Goal: Check status: Check status

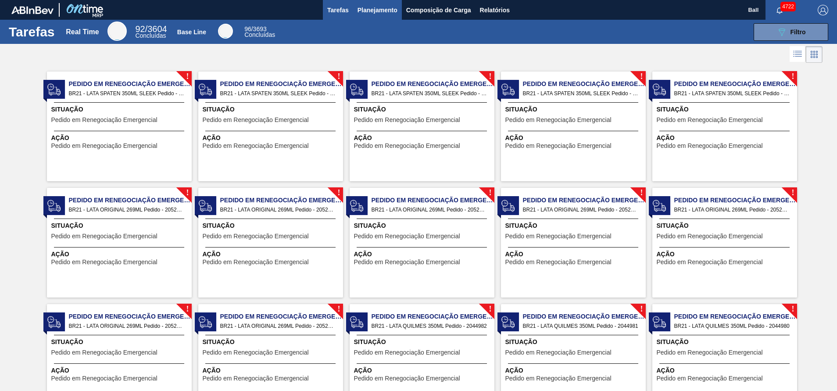
click at [363, 5] on span "Planejamento" at bounding box center [377, 10] width 40 height 11
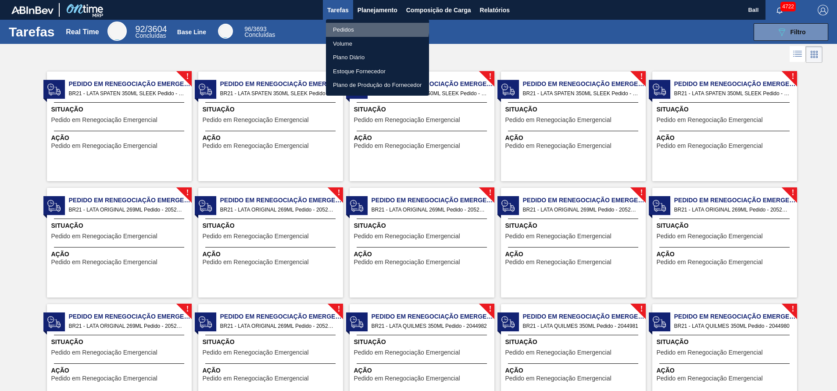
click at [368, 25] on li "Pedidos" at bounding box center [377, 30] width 103 height 14
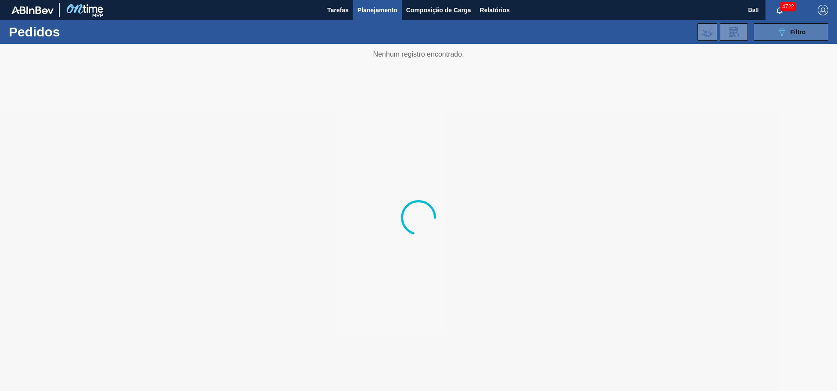
click at [775, 27] on button "089F7B8B-B2A5-4AFE-B5C0-19BA573D28AC Filtro" at bounding box center [791, 32] width 75 height 18
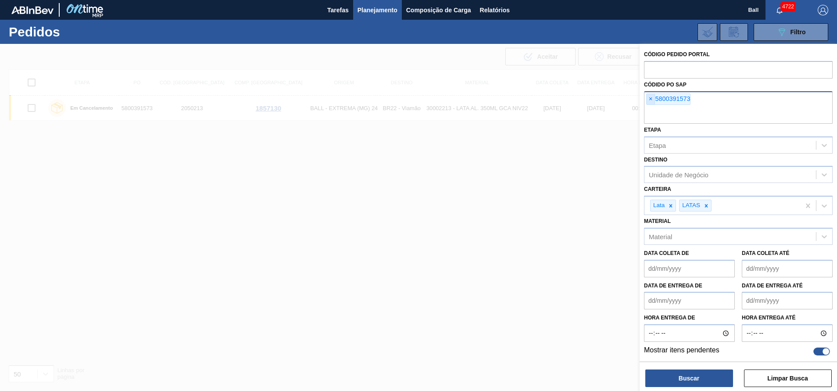
click at [651, 99] on span "×" at bounding box center [650, 99] width 8 height 11
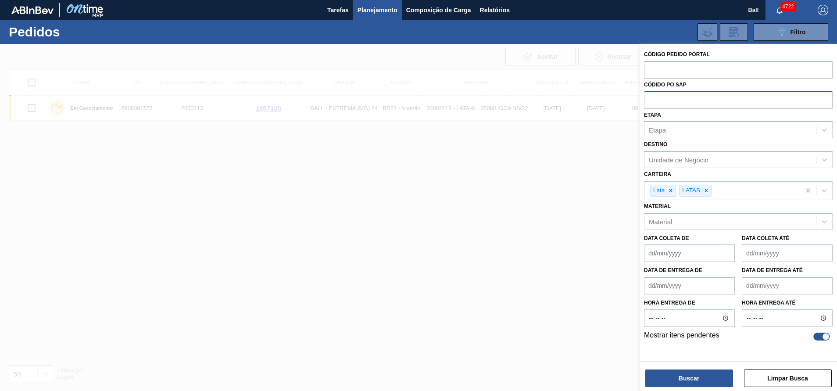
paste input "5800392480"
type input "5800392480"
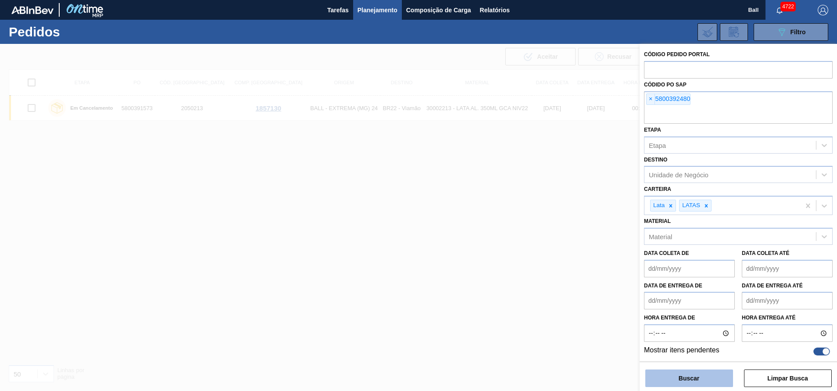
click at [729, 381] on button "Buscar" at bounding box center [689, 378] width 88 height 18
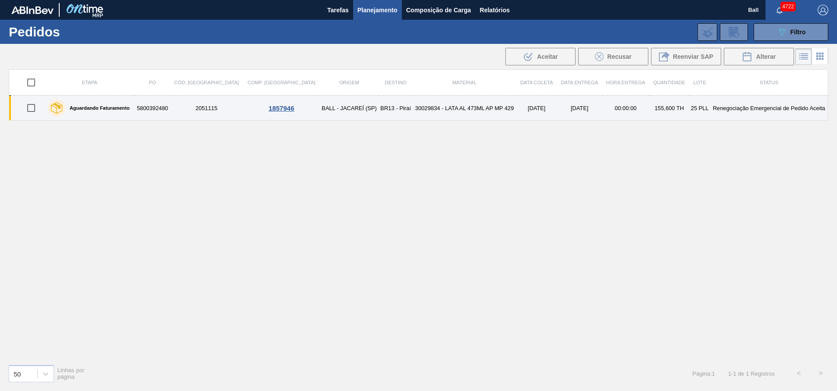
click at [126, 105] on label "Aguardando Faturamento" at bounding box center [97, 107] width 64 height 5
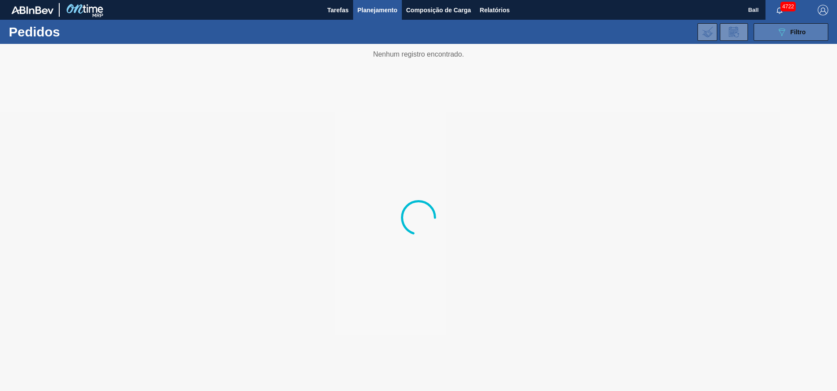
click at [821, 27] on button "089F7B8B-B2A5-4AFE-B5C0-19BA573D28AC Filtro" at bounding box center [791, 32] width 75 height 18
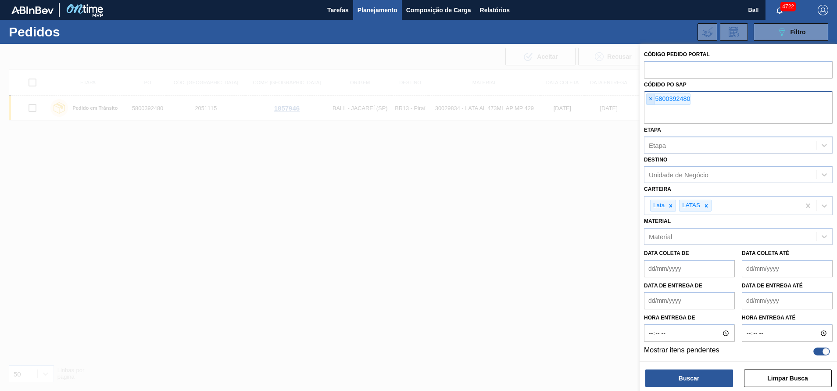
click at [649, 98] on span "×" at bounding box center [650, 99] width 8 height 11
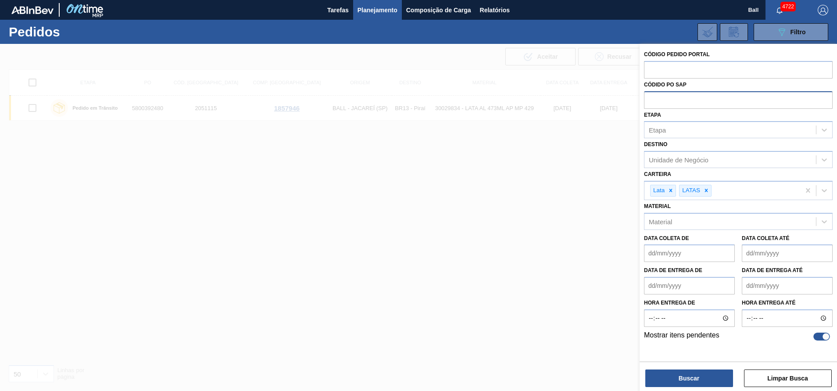
paste input "5800392474"
type input "5800392474"
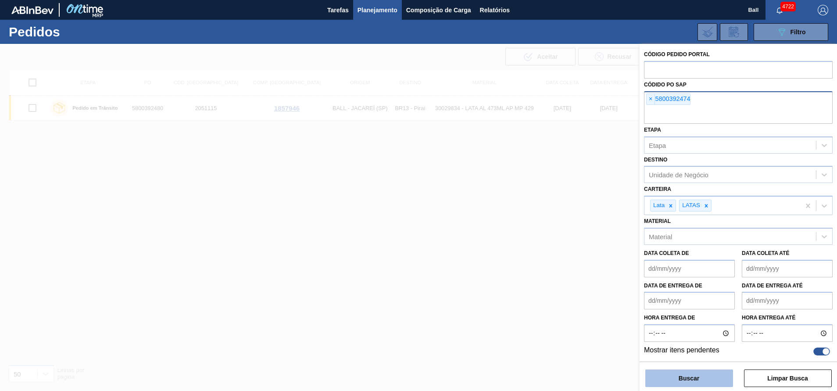
click at [722, 376] on button "Buscar" at bounding box center [689, 378] width 88 height 18
